Goal: Navigation & Orientation: Find specific page/section

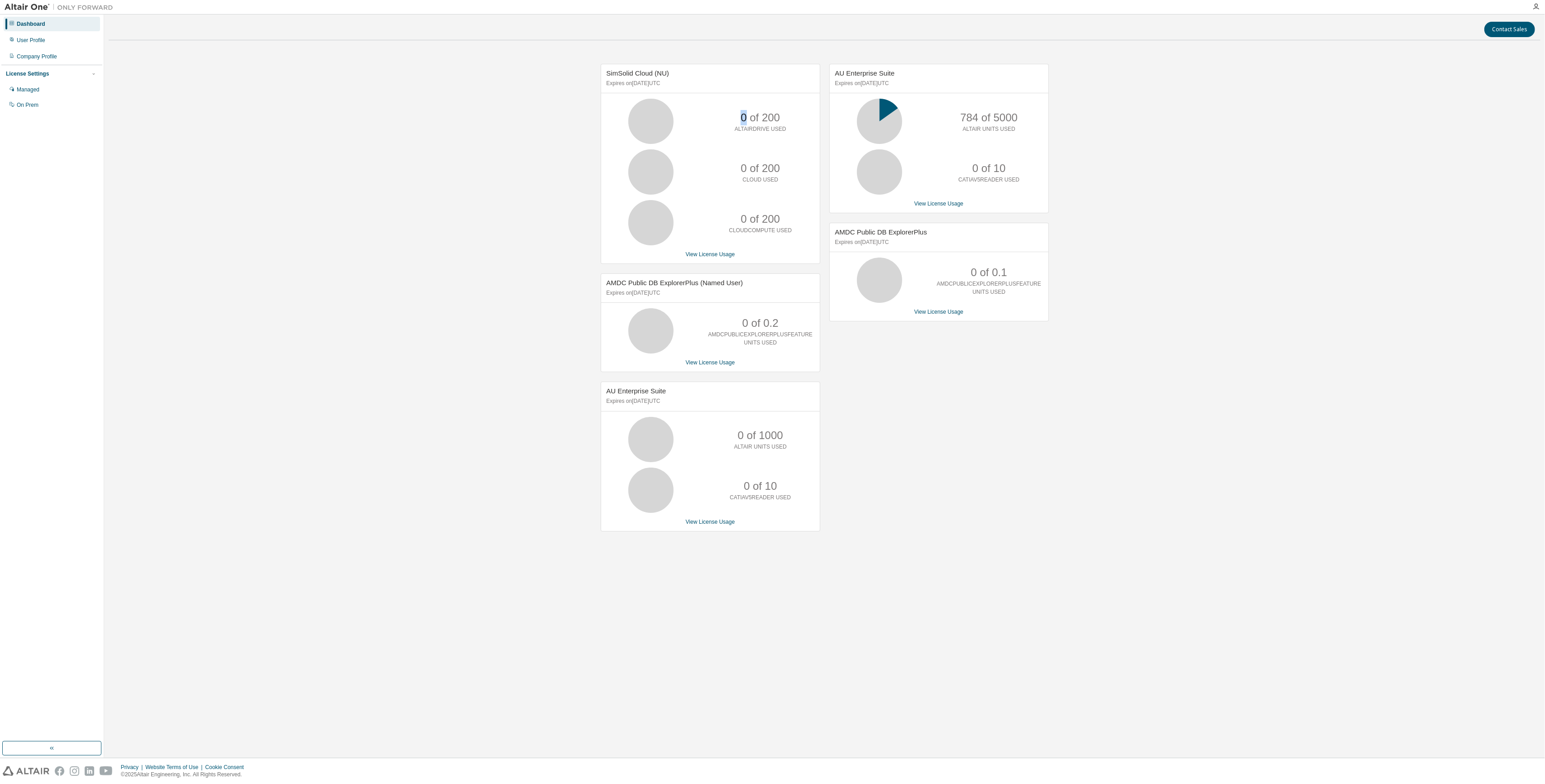
click at [741, 116] on p "0 of 200" at bounding box center [761, 117] width 39 height 16
click at [907, 410] on div "AU Enterprise Suite Expires on [DATE] UTC 805 of 5000 ALTAIR UNITS USED 0 of 10…" at bounding box center [935, 302] width 229 height 476
click at [35, 25] on div "Dashboard" at bounding box center [30, 24] width 29 height 7
click at [36, 42] on div "User Profile" at bounding box center [30, 40] width 29 height 7
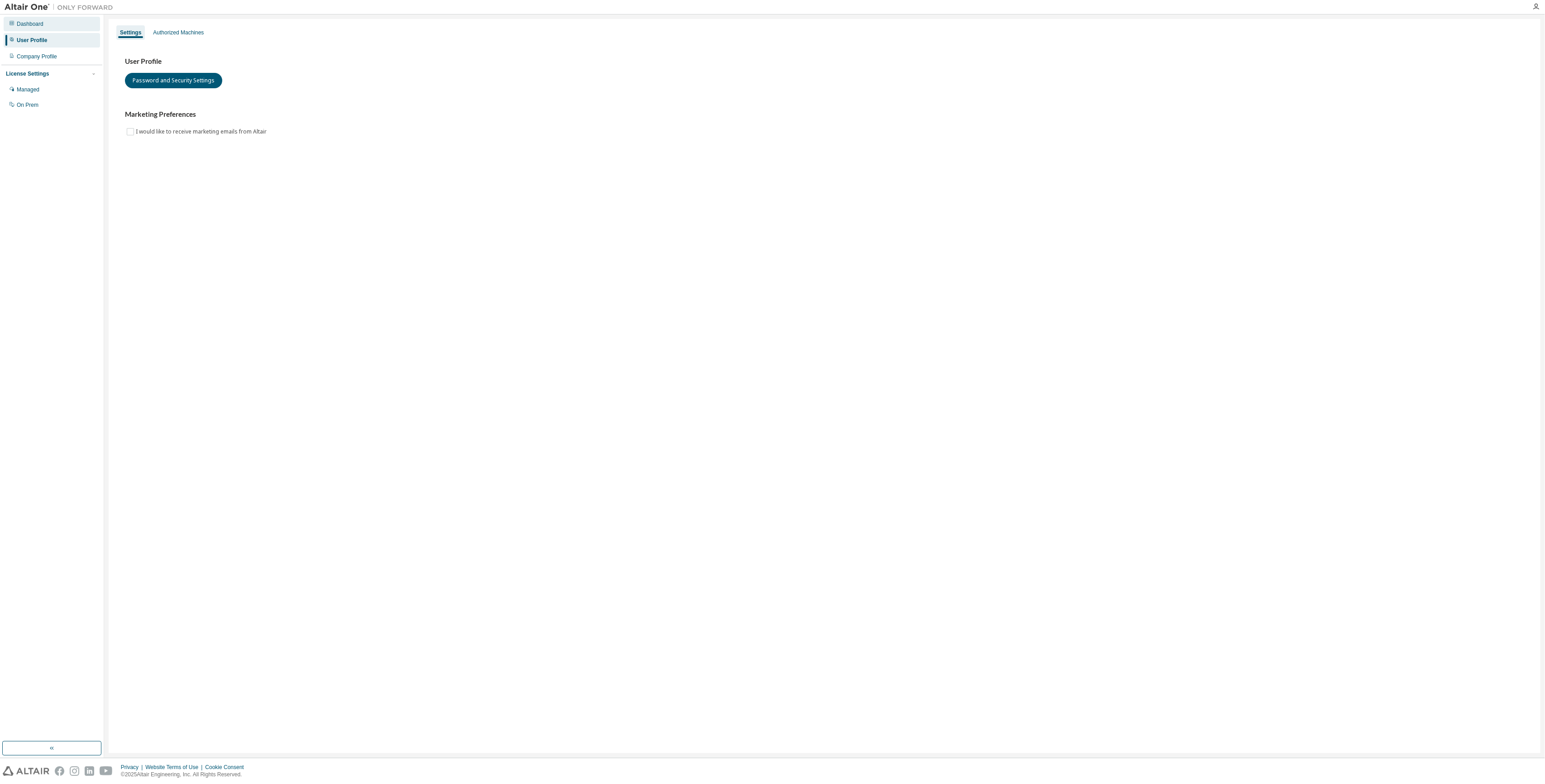
click at [34, 24] on div "Dashboard" at bounding box center [30, 24] width 27 height 7
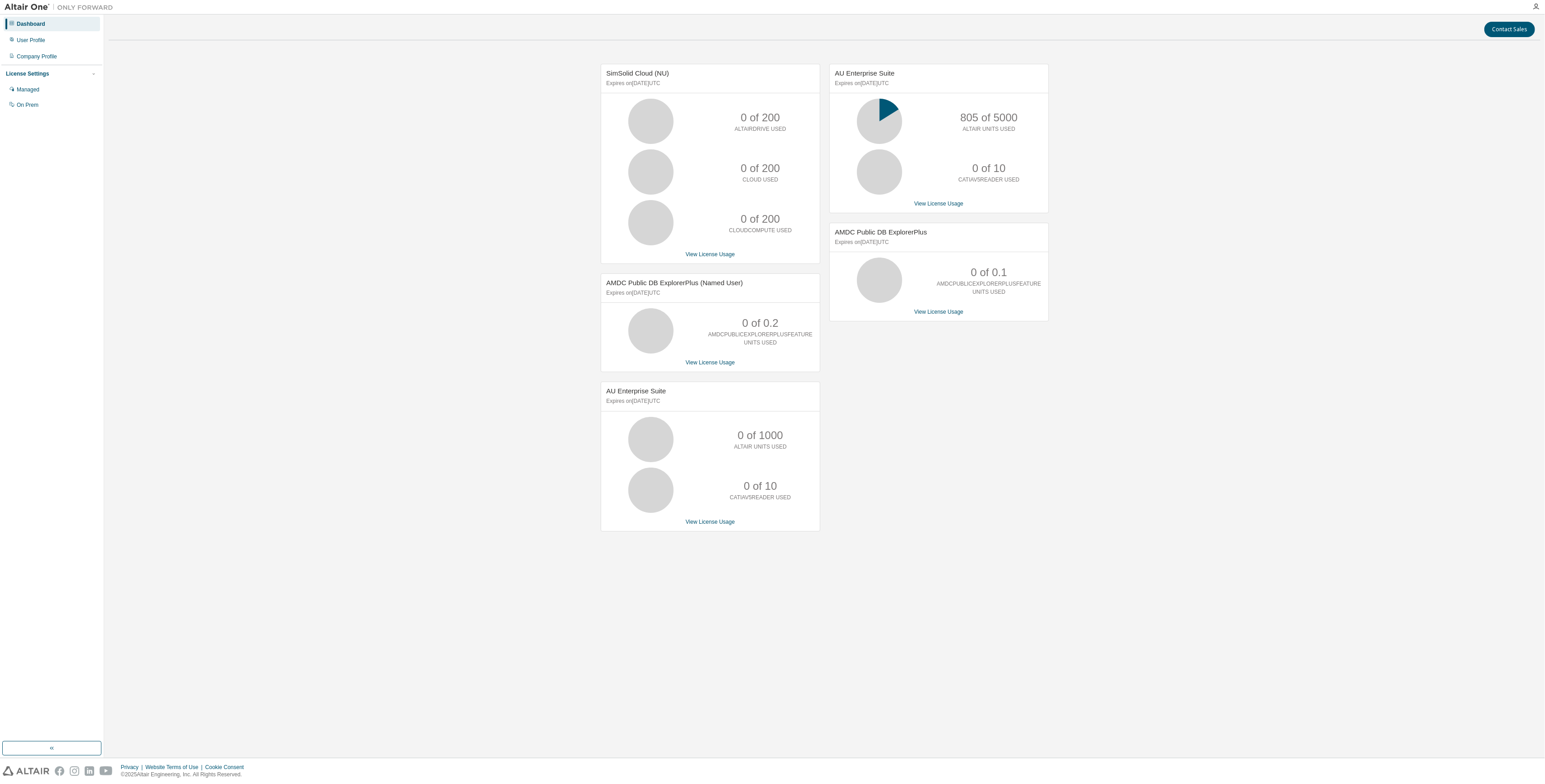
click at [508, 381] on div "SimSolid Cloud (NU) Expires on [DATE] UTC 0 of 200 ALTAIRDRIVE USED 0 of 200 CL…" at bounding box center [824, 302] width 1432 height 509
click at [31, 87] on div "Managed" at bounding box center [28, 89] width 23 height 7
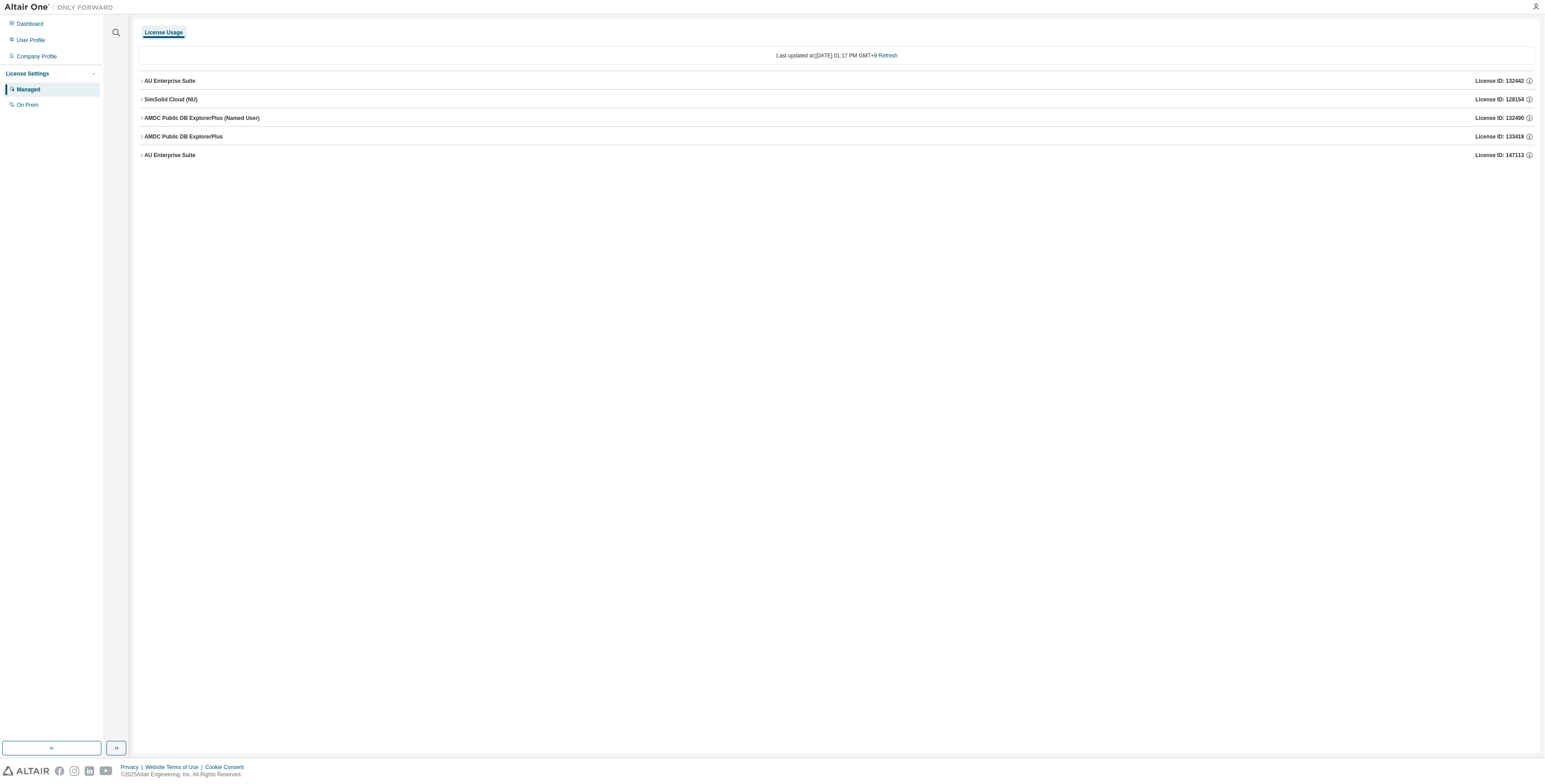
click at [261, 288] on div "License Usage Last updated at: [DATE] 01:17 PM GMT+9 Refresh AU Enterprise Suit…" at bounding box center [837, 385] width 1407 height 734
click at [139, 78] on icon "button" at bounding box center [141, 80] width 6 height 6
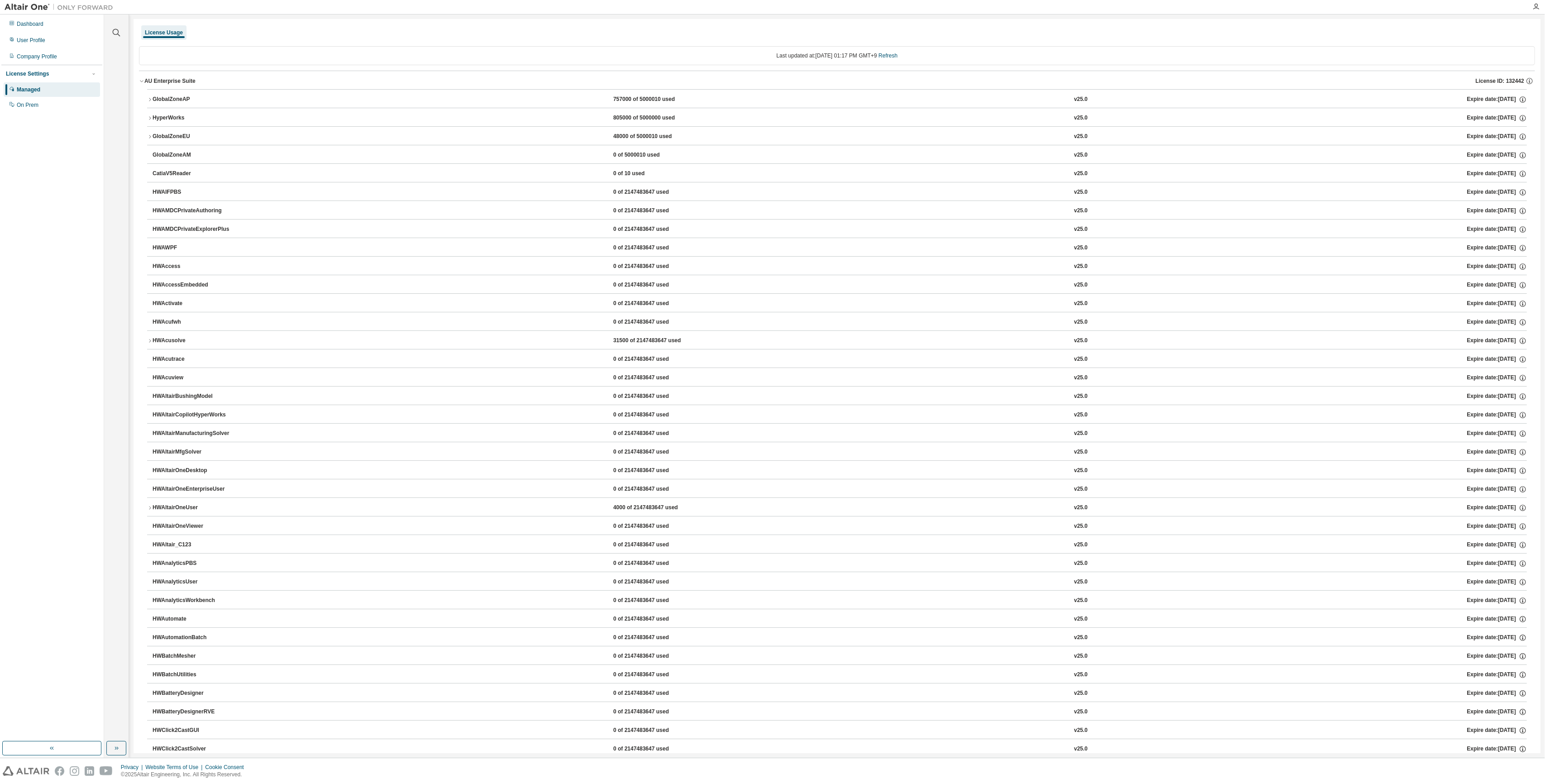
click at [139, 82] on icon "button" at bounding box center [141, 80] width 6 height 6
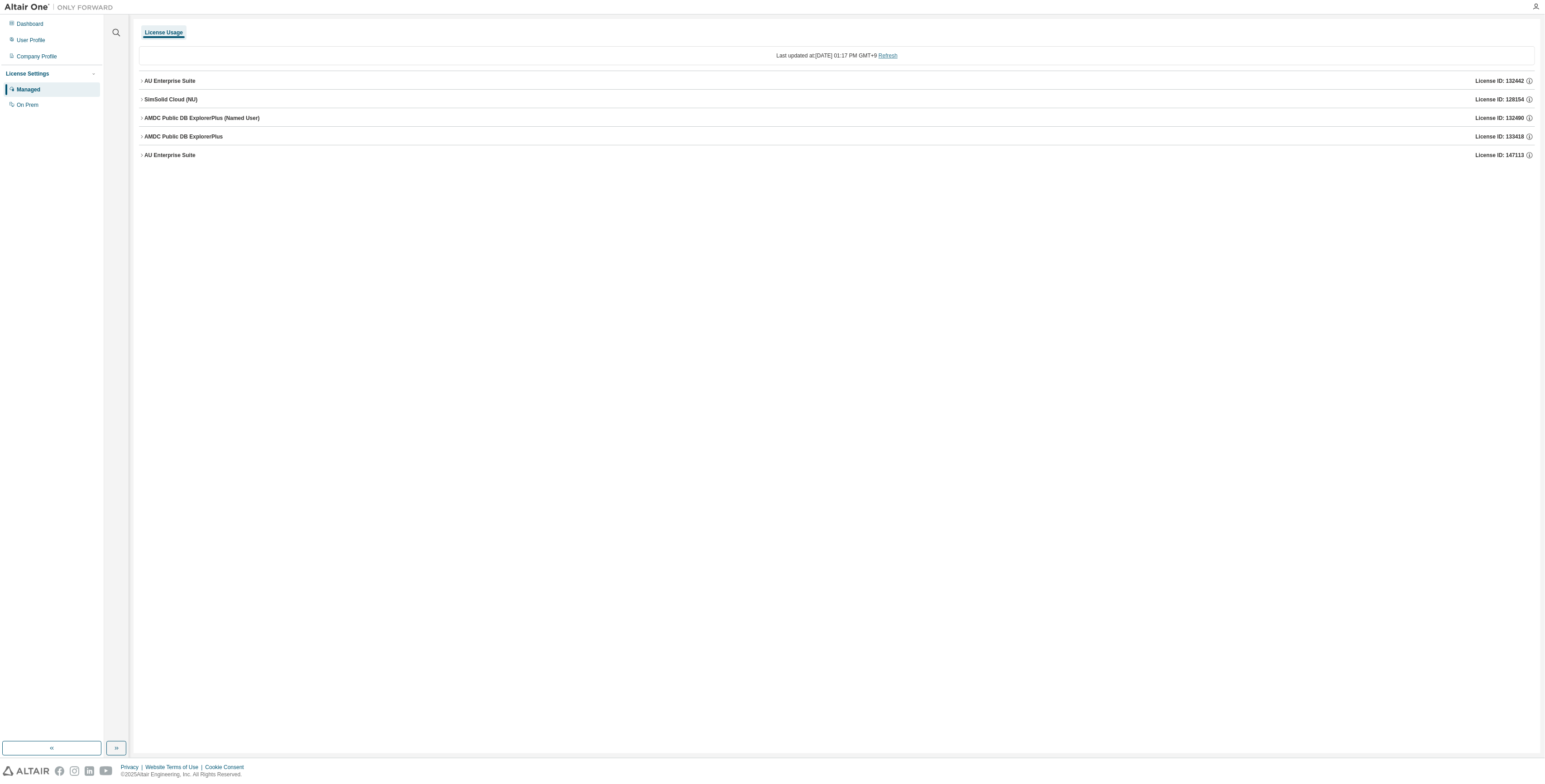
click at [898, 57] on link "Refresh" at bounding box center [888, 56] width 19 height 7
click at [833, 303] on div "License Usage Last updated at: [DATE] 01:18 PM GMT+9 Refresh AU Enterprise Suit…" at bounding box center [837, 385] width 1407 height 734
click at [16, 104] on div "On Prem" at bounding box center [52, 105] width 97 height 15
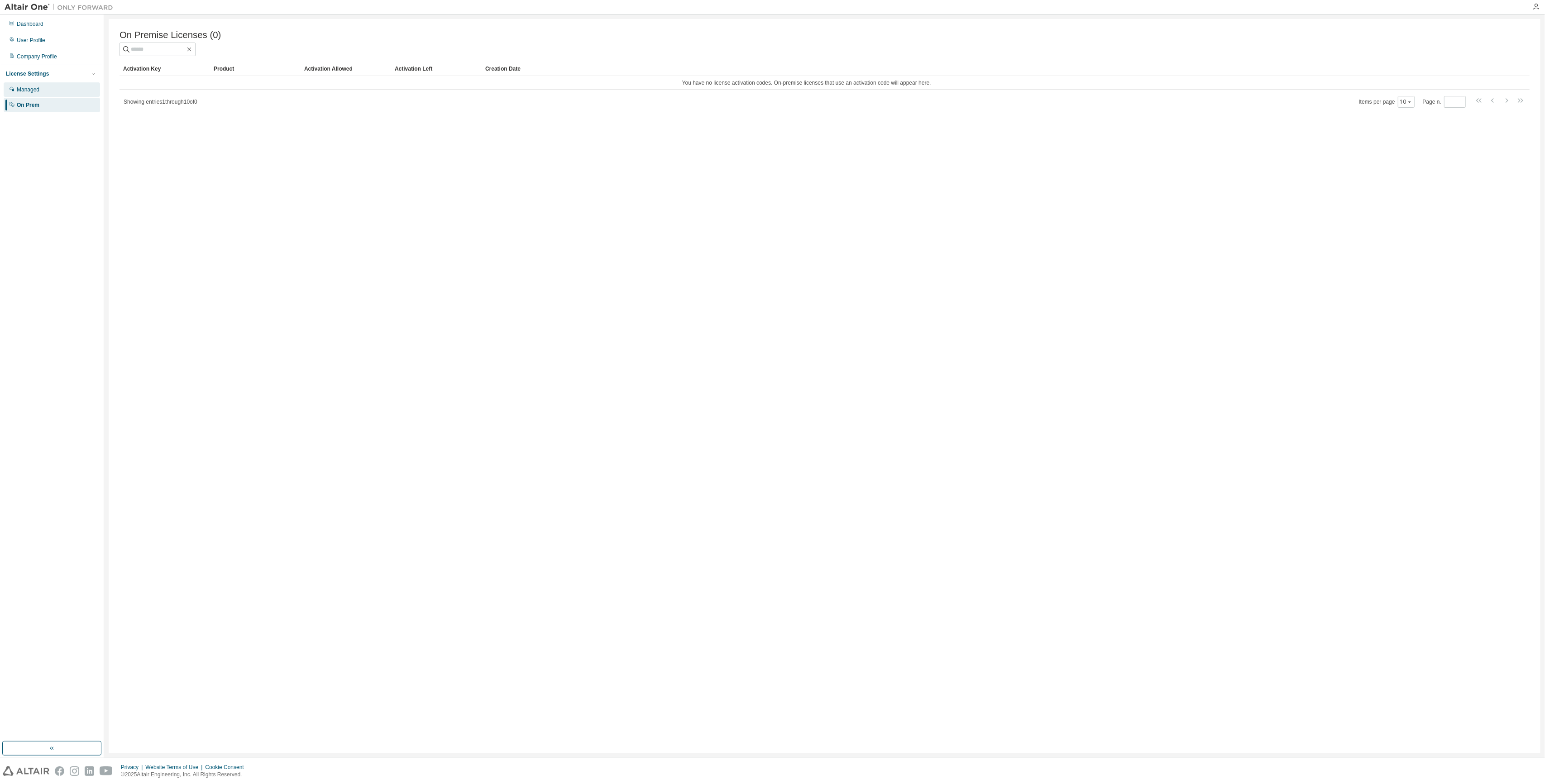
click at [23, 93] on div "Managed" at bounding box center [28, 89] width 23 height 7
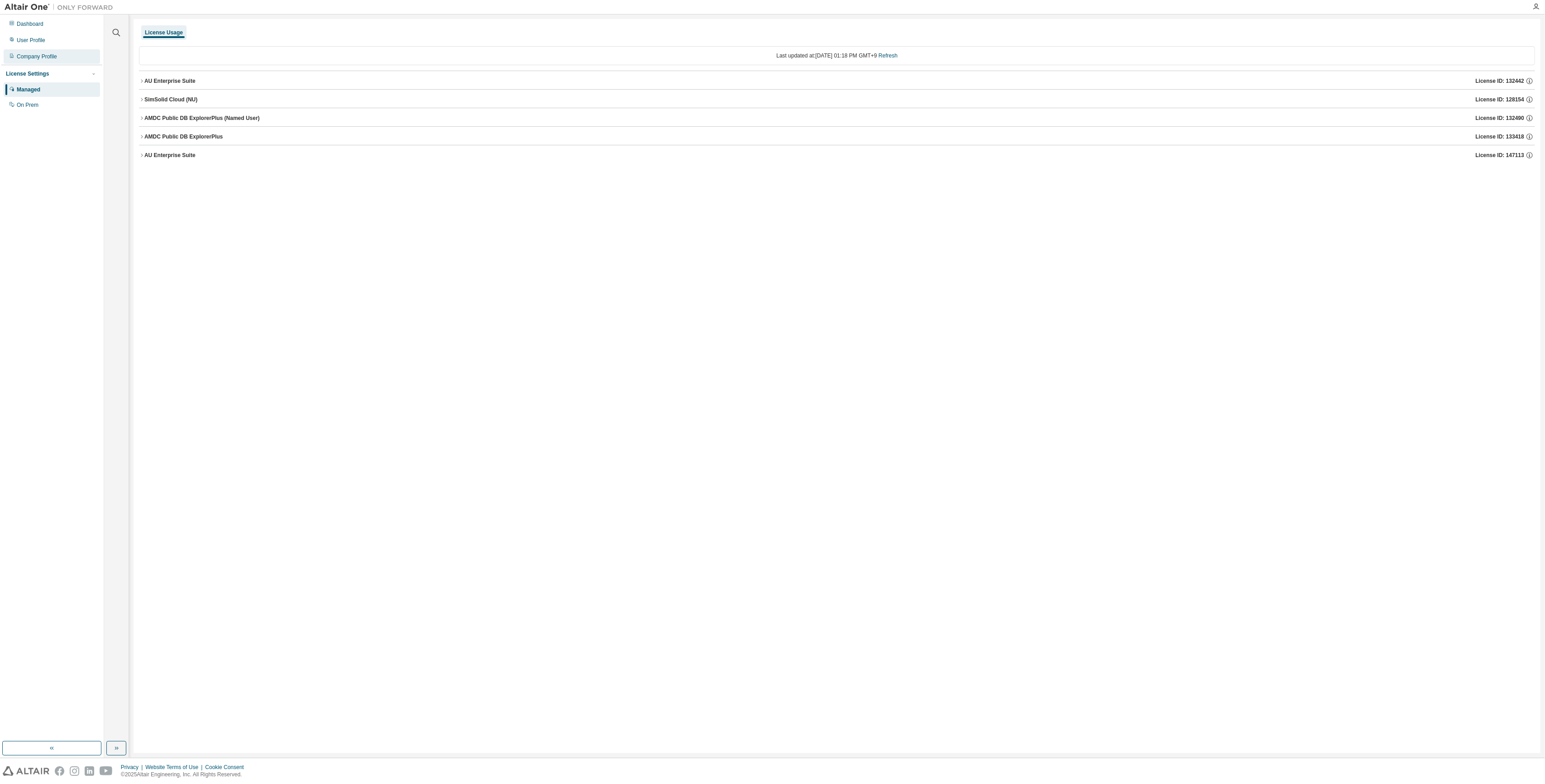
click at [28, 57] on div "Company Profile" at bounding box center [36, 57] width 40 height 7
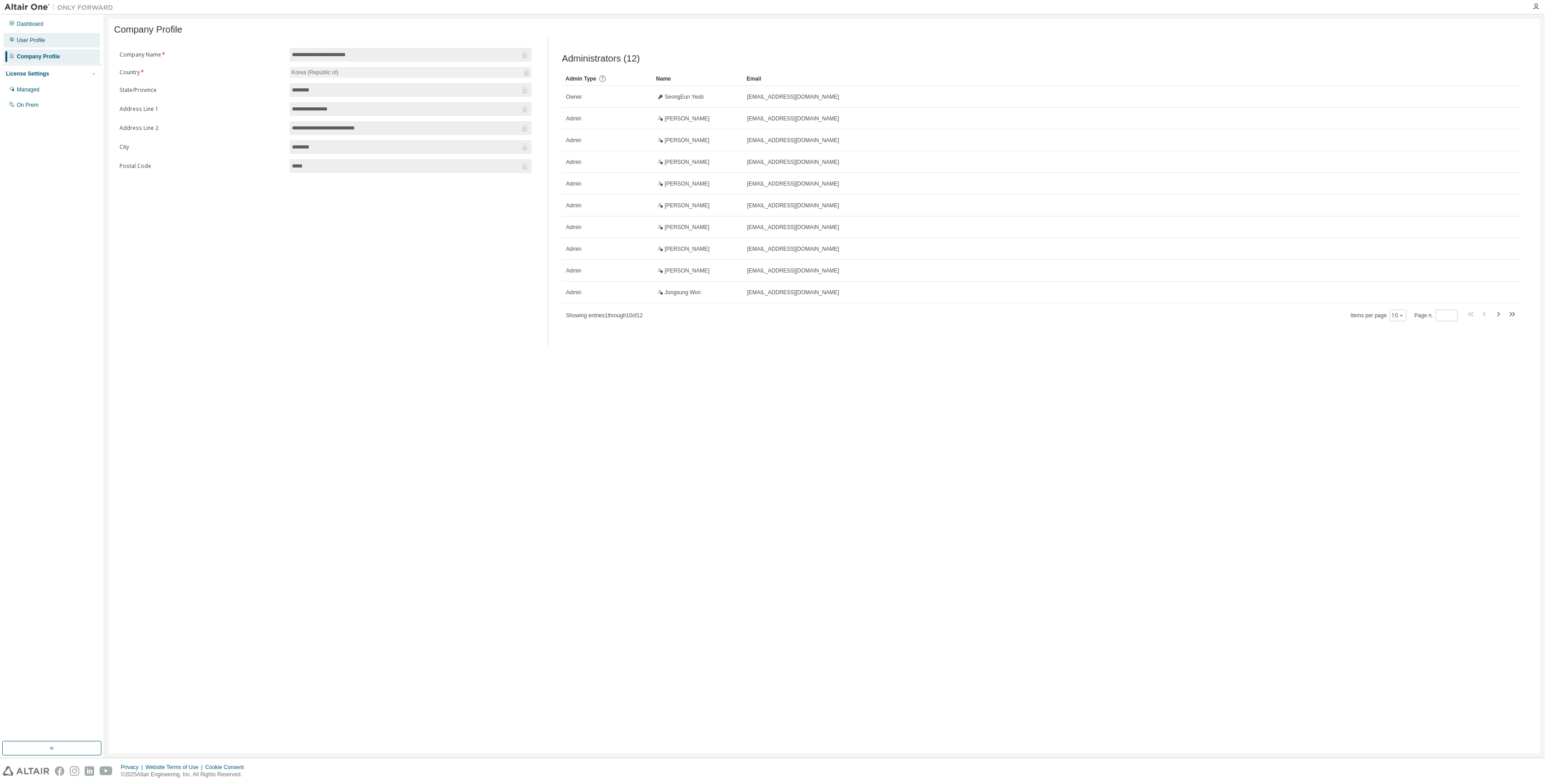
click at [32, 45] on div "User Profile" at bounding box center [52, 40] width 97 height 15
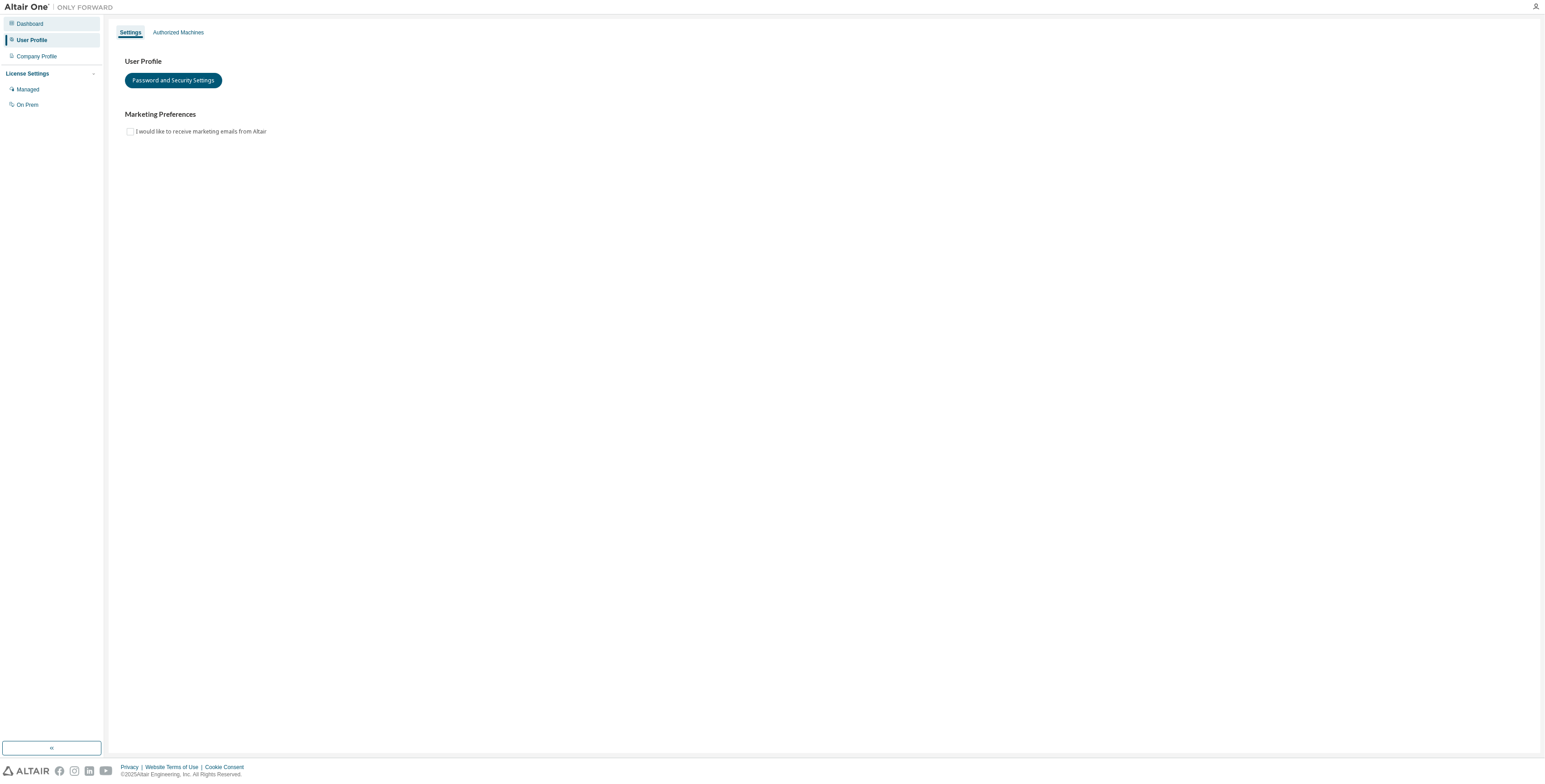
click at [22, 25] on div "Dashboard" at bounding box center [30, 24] width 27 height 7
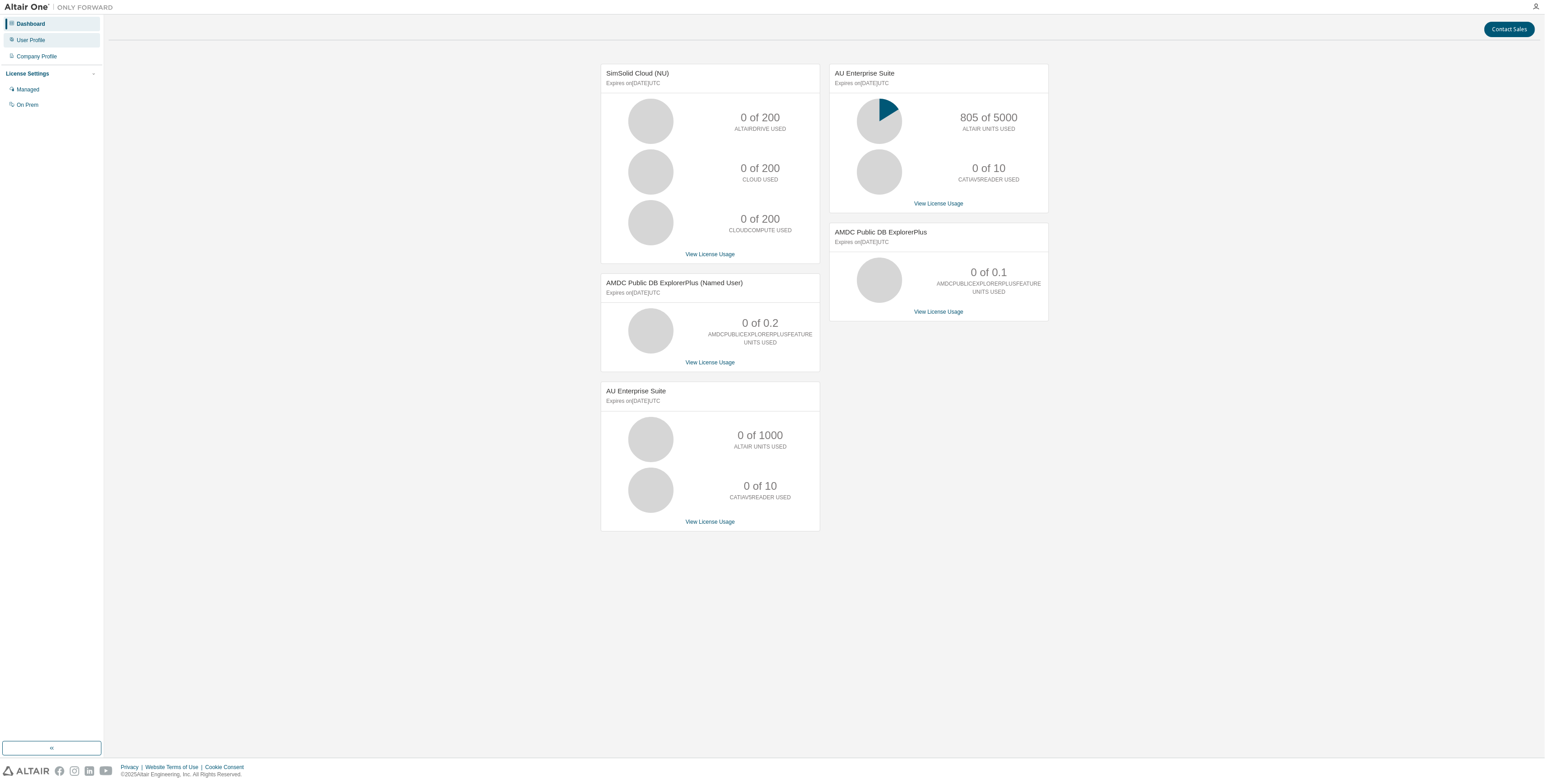
click at [29, 36] on div "User Profile" at bounding box center [52, 40] width 97 height 15
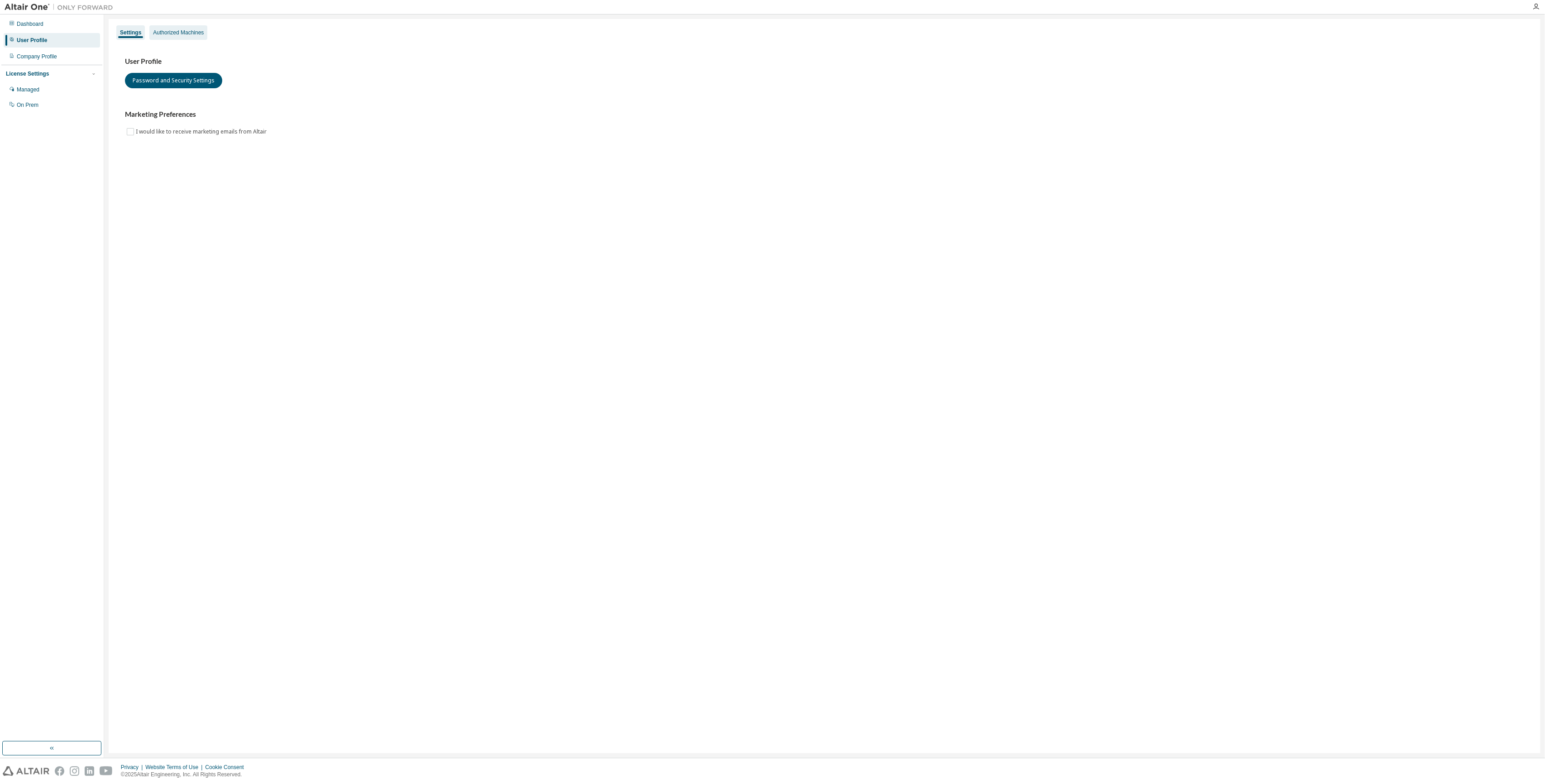
click at [170, 32] on div "Authorized Machines" at bounding box center [178, 32] width 51 height 7
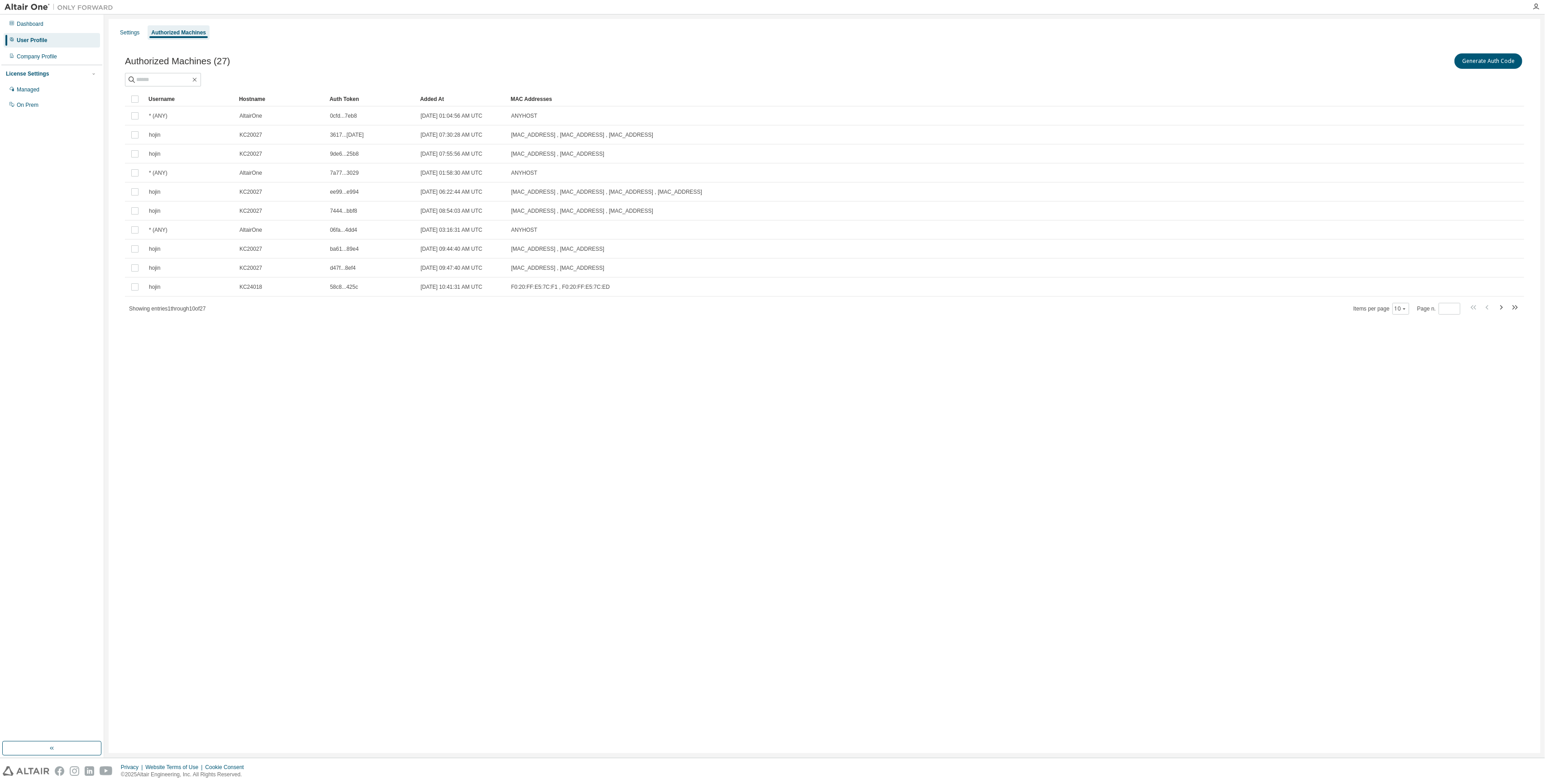
click at [555, 413] on div "Settings Authorized Machines Authorized Machines (27) Generate Auth Code Clear …" at bounding box center [824, 385] width 1432 height 734
click at [29, 89] on div "Managed" at bounding box center [28, 89] width 23 height 7
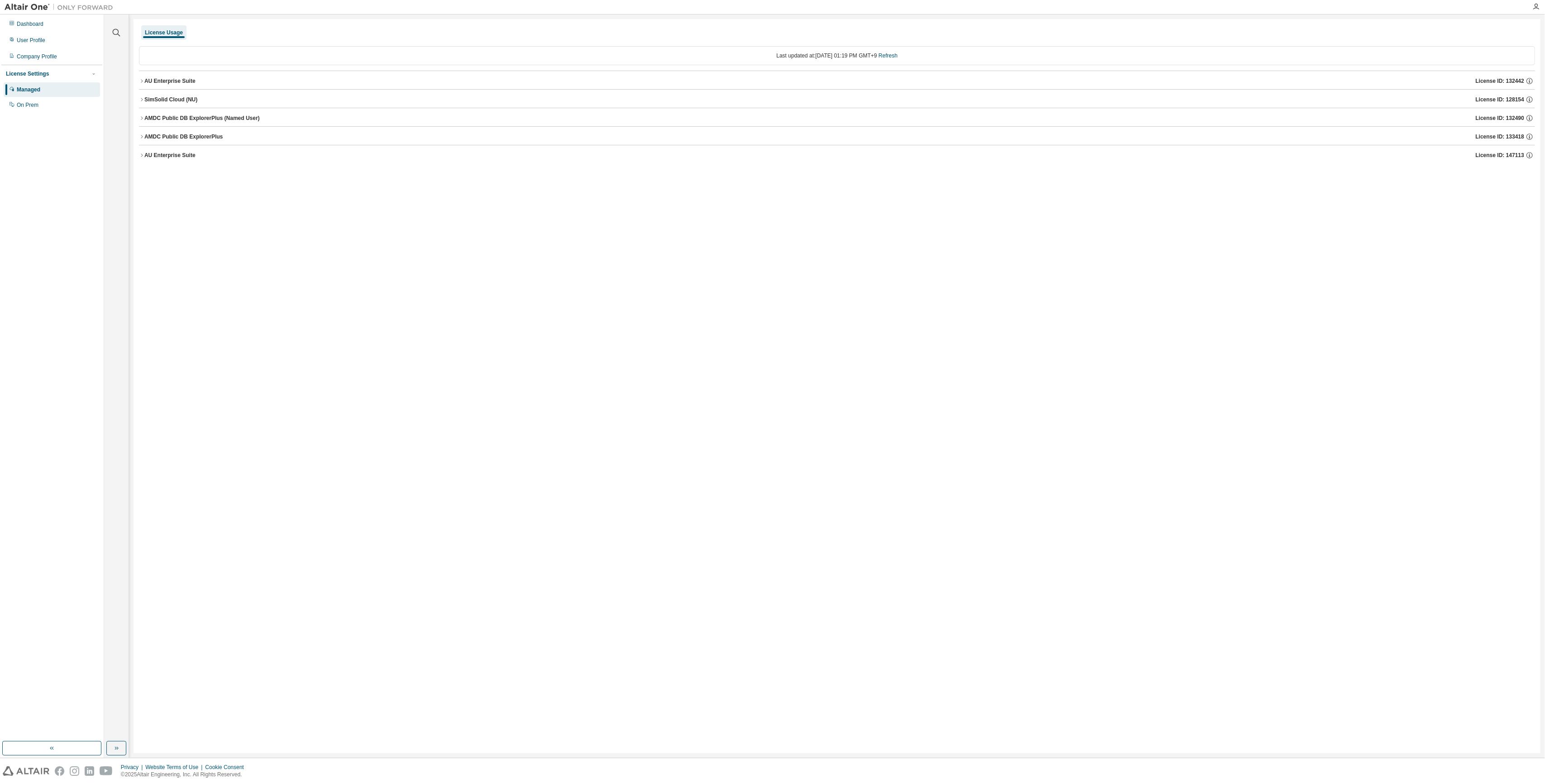
click at [356, 281] on div "License Usage Last updated at: [DATE] 01:19 PM GMT+9 Refresh AU Enterprise Suit…" at bounding box center [837, 385] width 1407 height 734
click at [36, 88] on div "Managed" at bounding box center [28, 89] width 24 height 7
click at [141, 81] on icon "button" at bounding box center [141, 80] width 6 height 6
